Goal: Navigation & Orientation: Find specific page/section

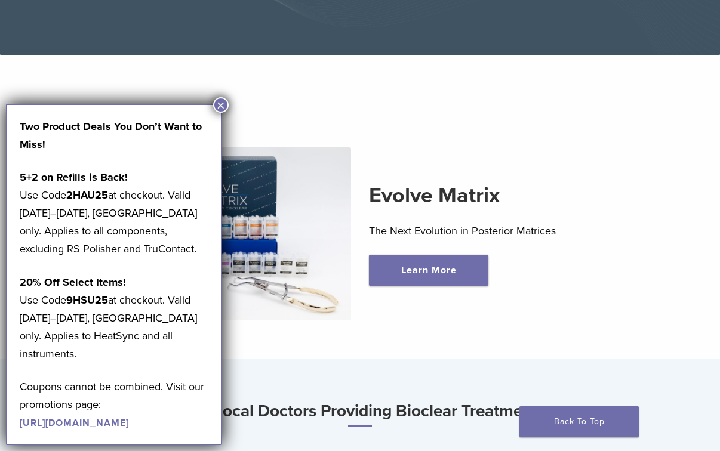
scroll to position [248, 0]
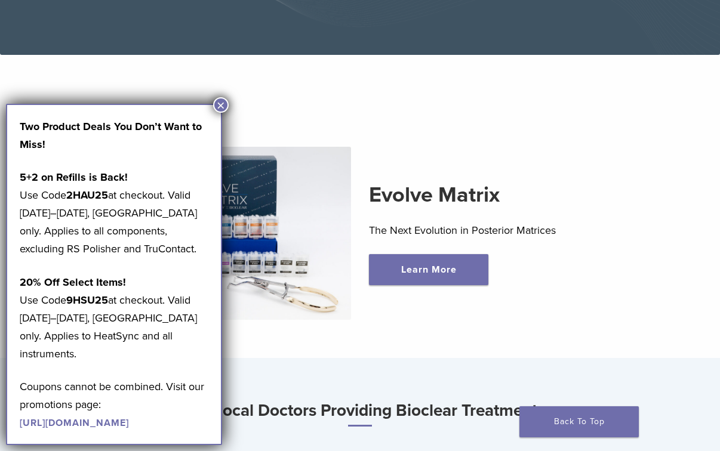
click at [416, 338] on div "Evolve Matrix The Next Evolution in Posterior Matrices Learn More" at bounding box center [360, 233] width 680 height 230
click at [218, 103] on button "×" at bounding box center [221, 105] width 16 height 16
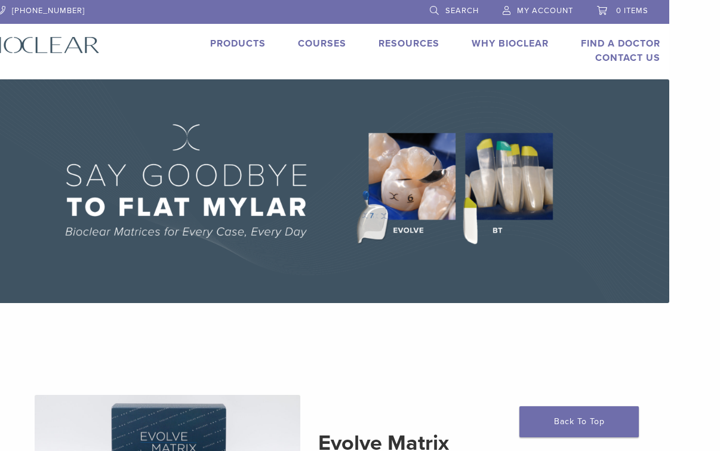
scroll to position [0, 51]
click at [226, 42] on link "Products" at bounding box center [238, 44] width 56 height 12
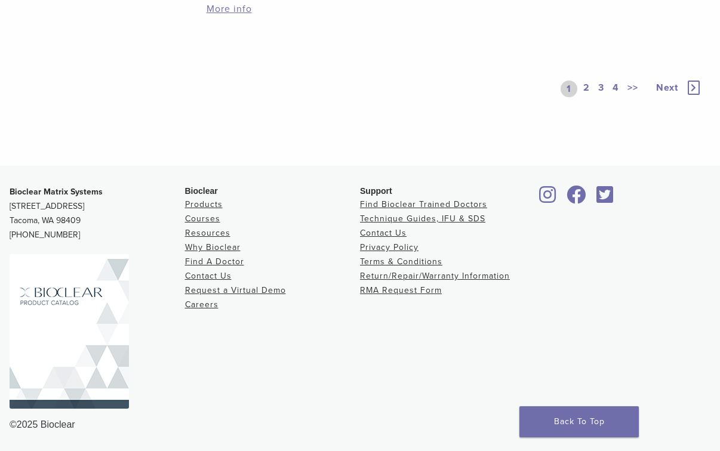
scroll to position [1103, 0]
click at [218, 275] on link "Contact Us" at bounding box center [208, 276] width 47 height 10
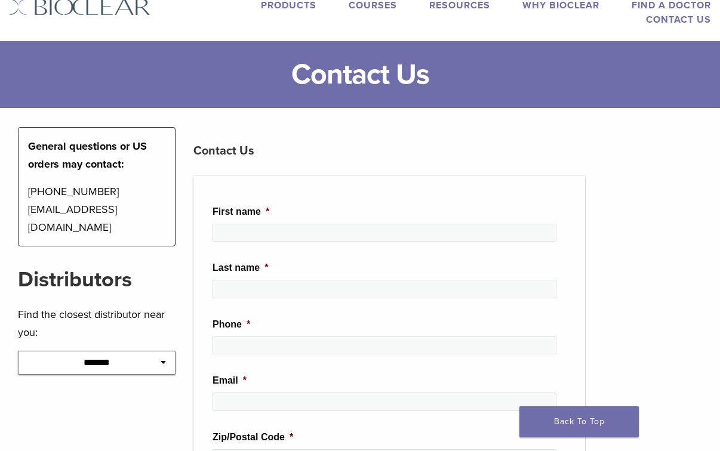
scroll to position [68, 0]
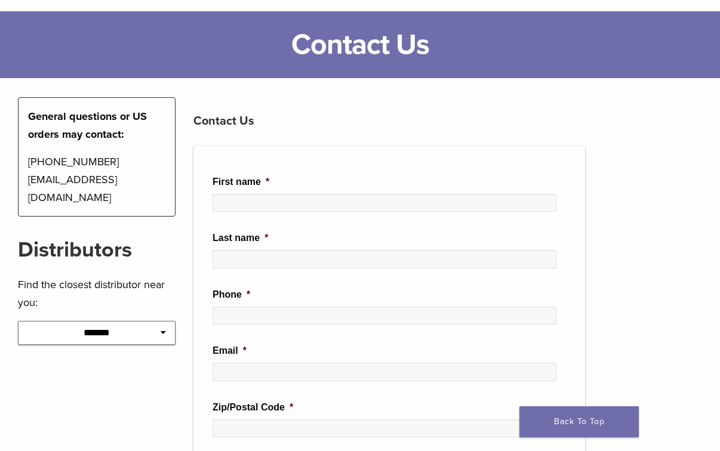
click at [162, 334] on icon at bounding box center [163, 332] width 5 height 8
click at [164, 335] on icon at bounding box center [163, 332] width 5 height 8
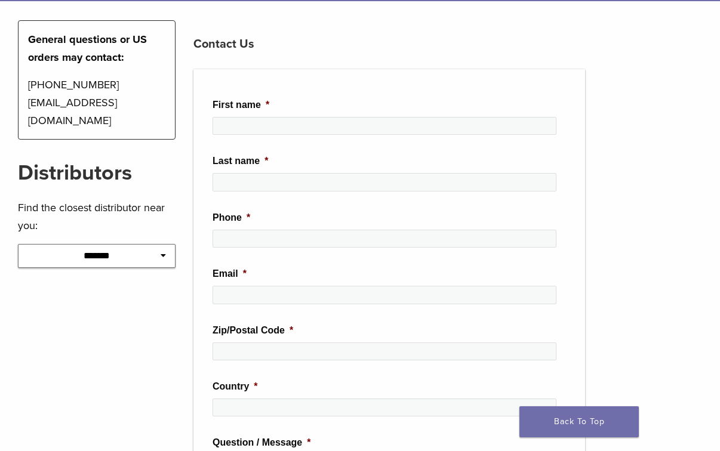
scroll to position [146, 0]
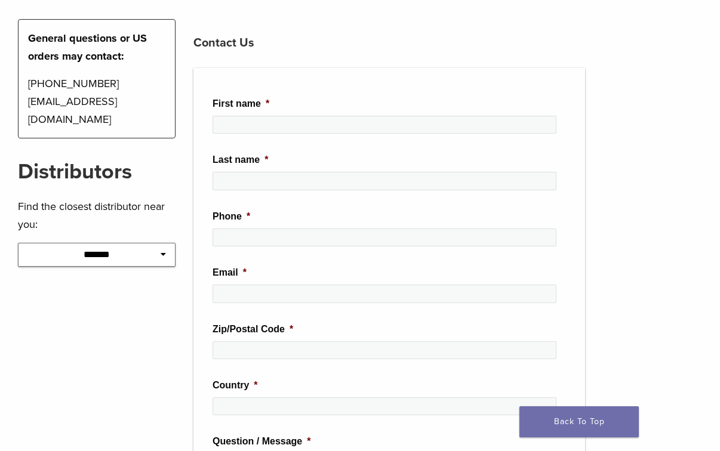
select select "*****"
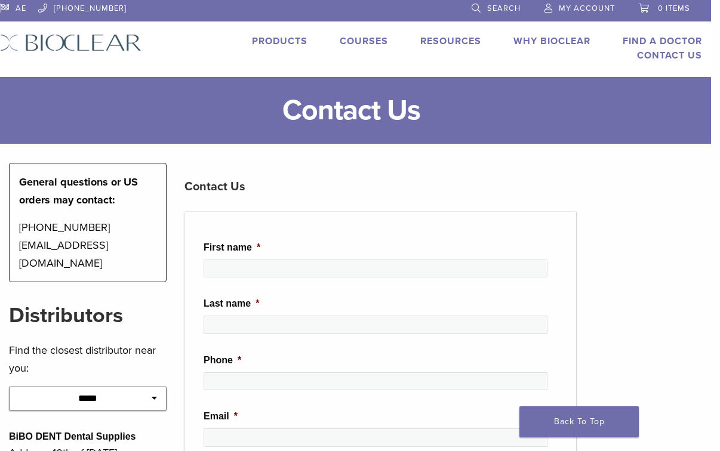
scroll to position [2, 9]
click at [279, 41] on link "Products" at bounding box center [280, 41] width 56 height 12
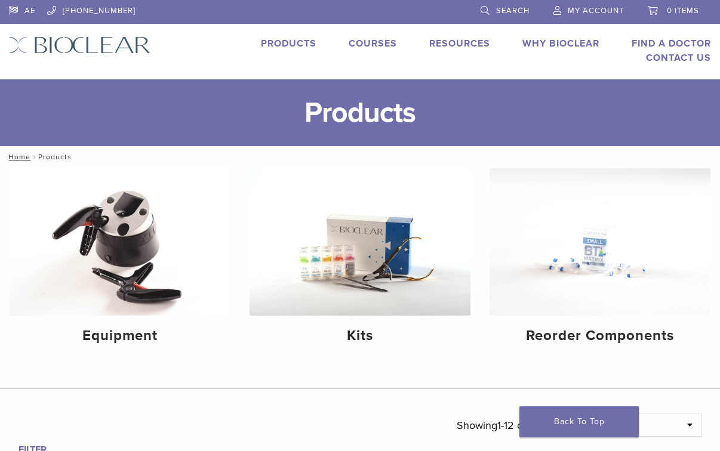
click at [107, 47] on img at bounding box center [79, 44] width 141 height 17
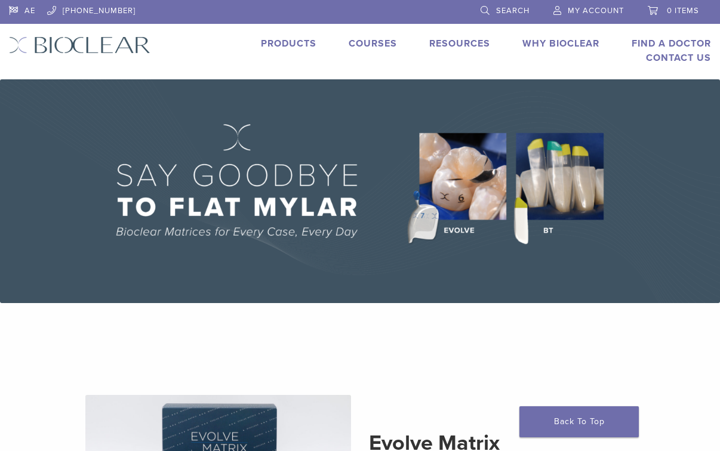
click at [138, 39] on img at bounding box center [79, 44] width 141 height 17
